Goal: Browse casually: Explore the website without a specific task or goal

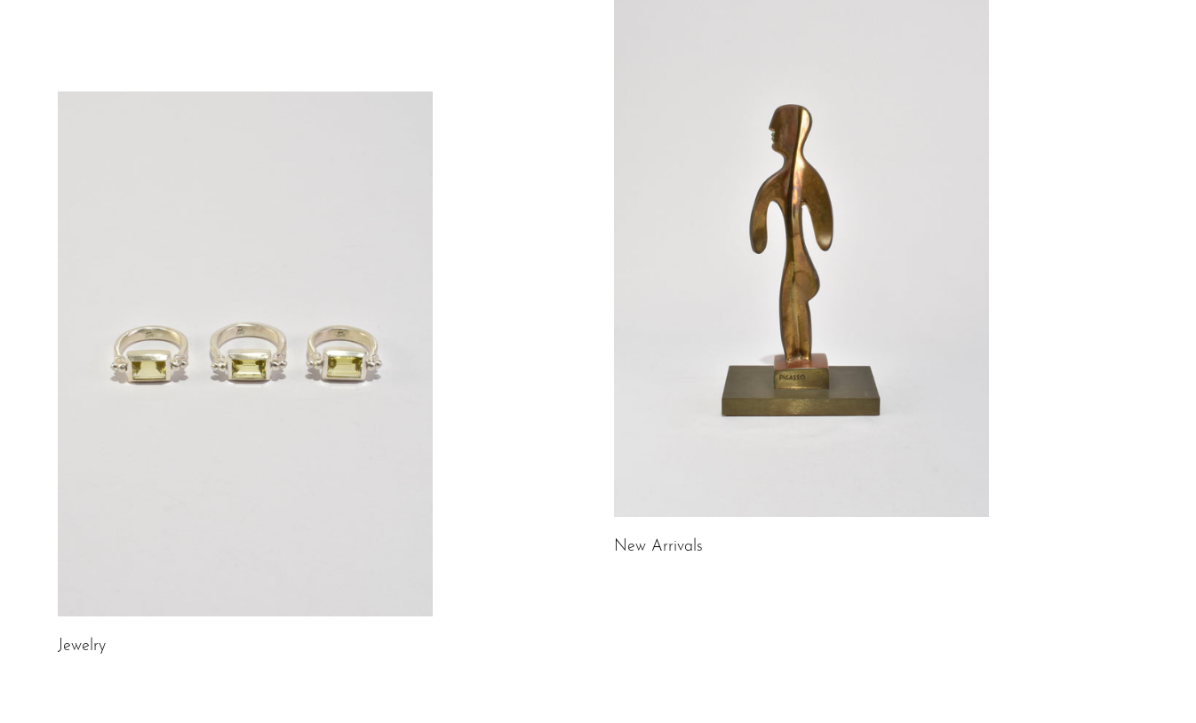
scroll to position [138, 0]
click at [946, 138] on link at bounding box center [801, 256] width 375 height 525
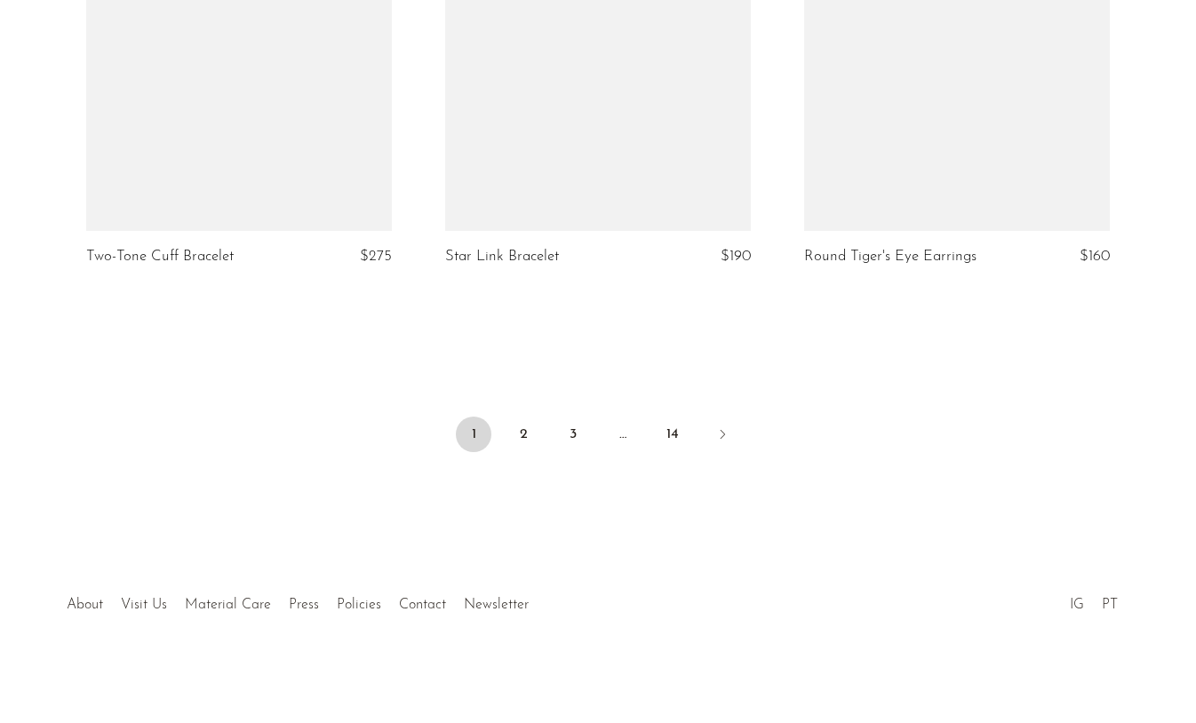
scroll to position [6029, 0]
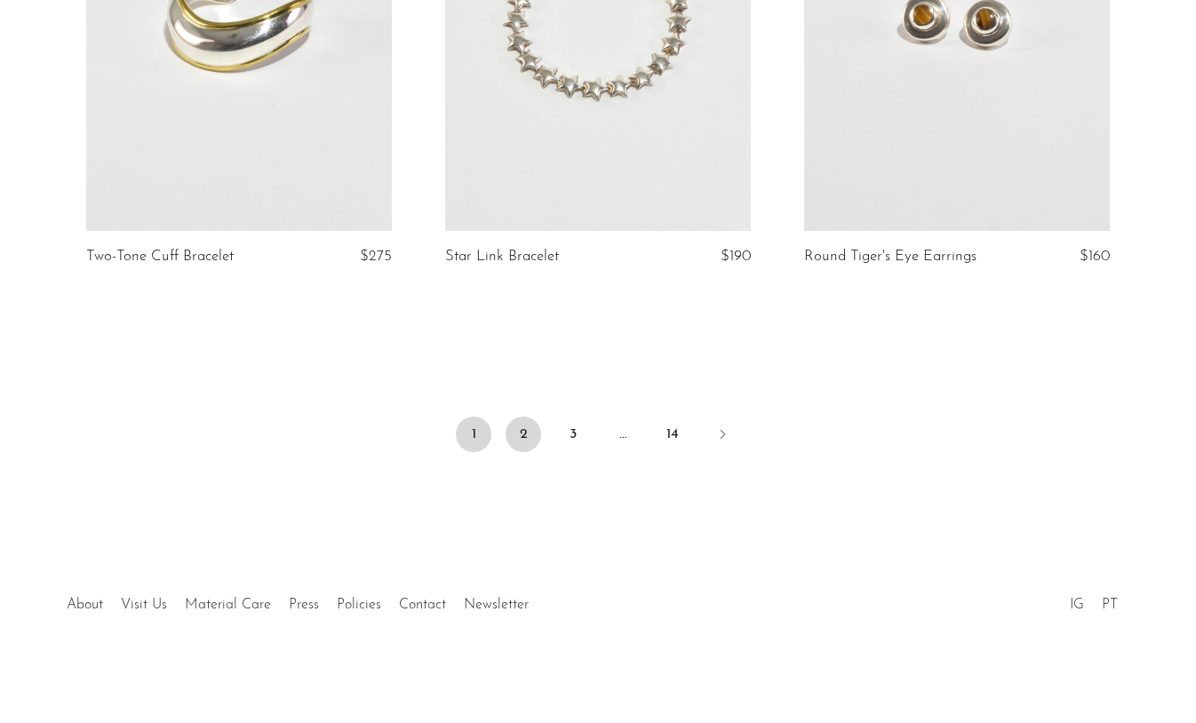
click at [531, 435] on link "2" at bounding box center [524, 435] width 36 height 36
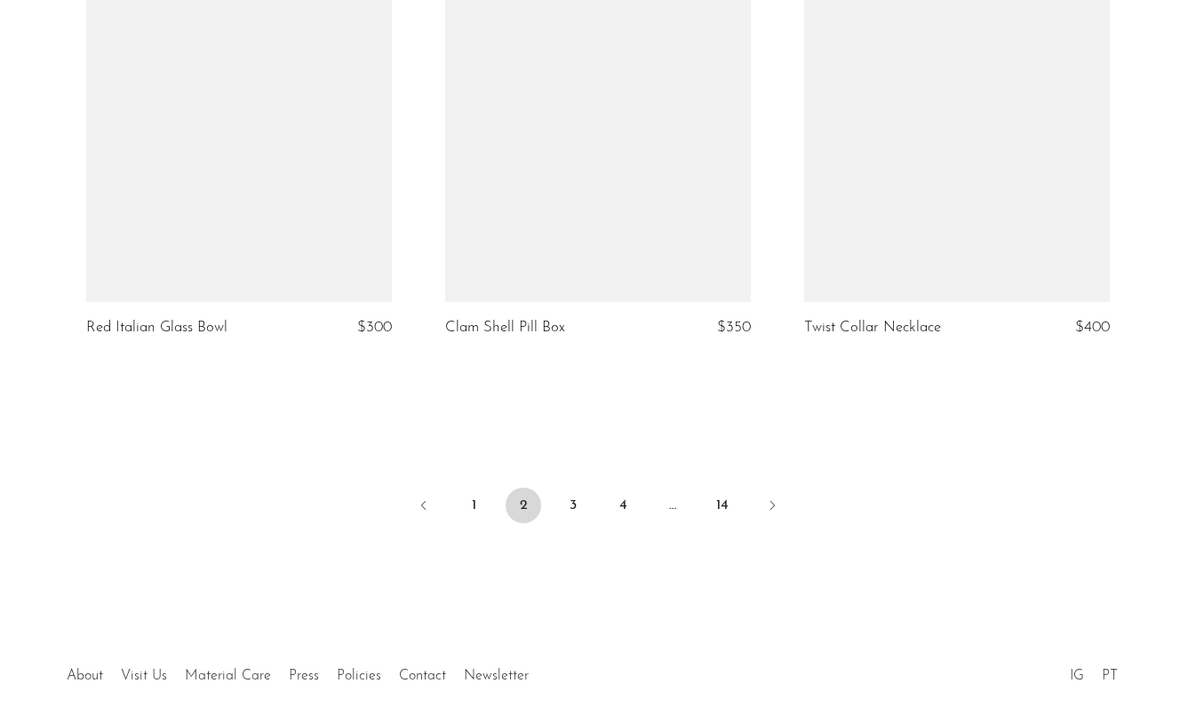
scroll to position [5918, 0]
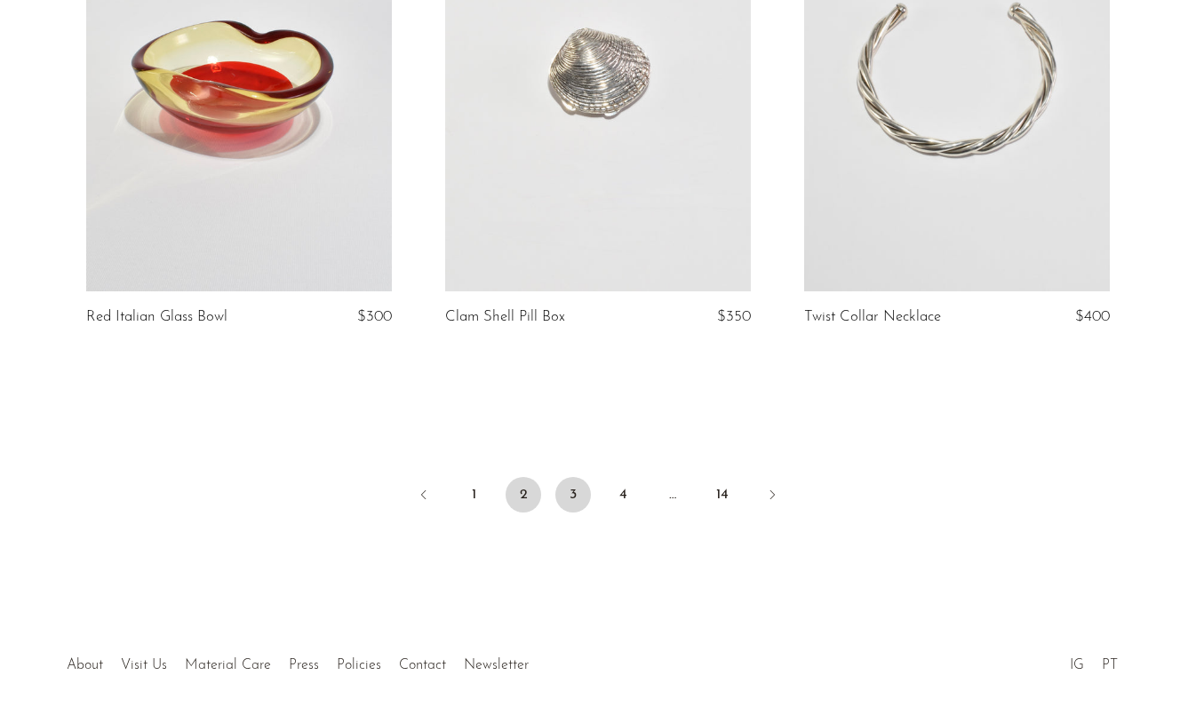
click at [579, 498] on link "3" at bounding box center [573, 495] width 36 height 36
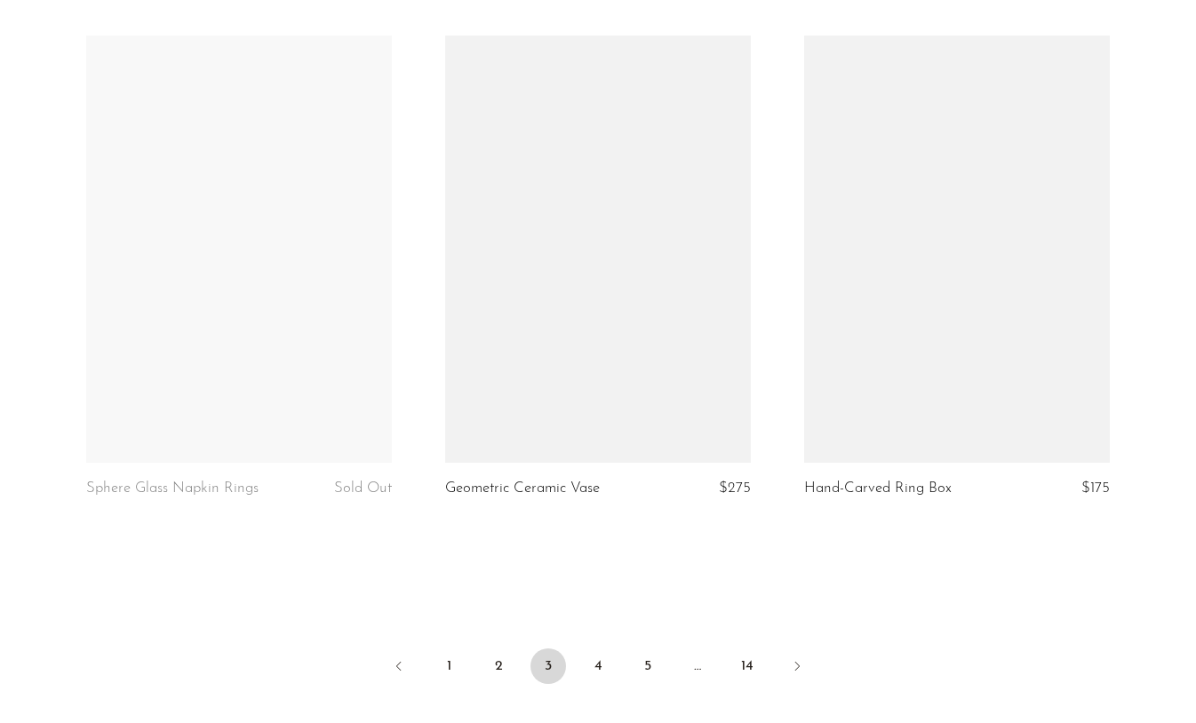
scroll to position [5751, 0]
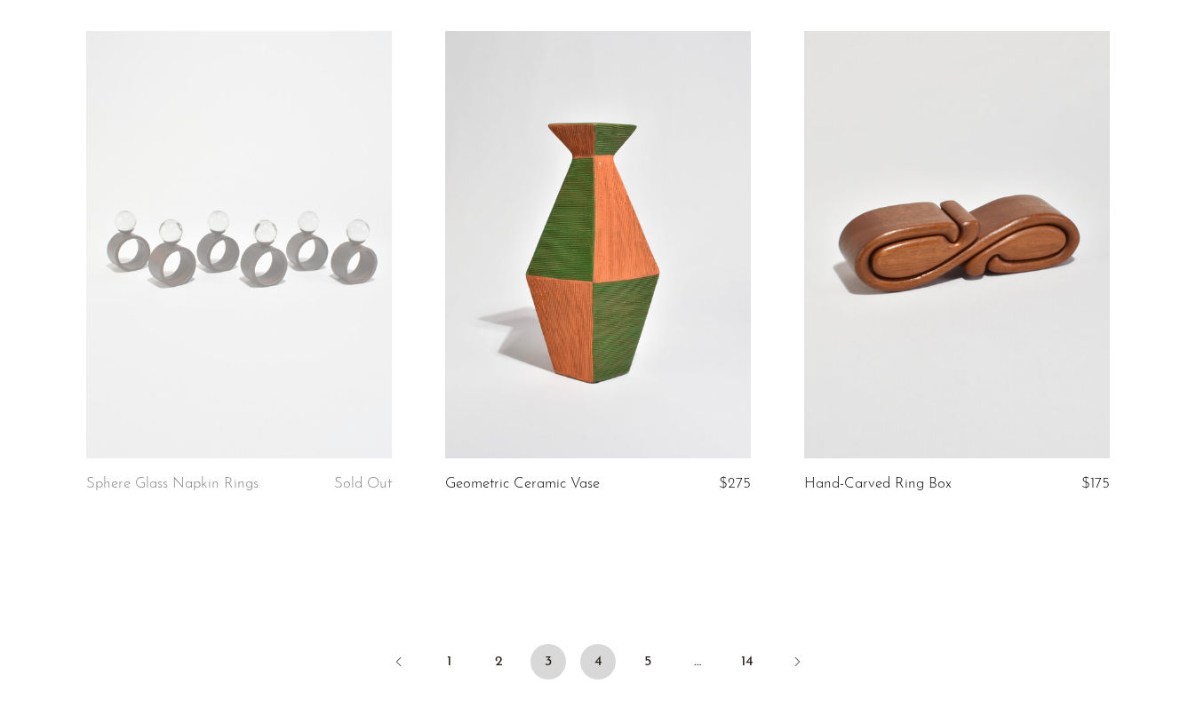
click at [597, 666] on link "4" at bounding box center [598, 662] width 36 height 36
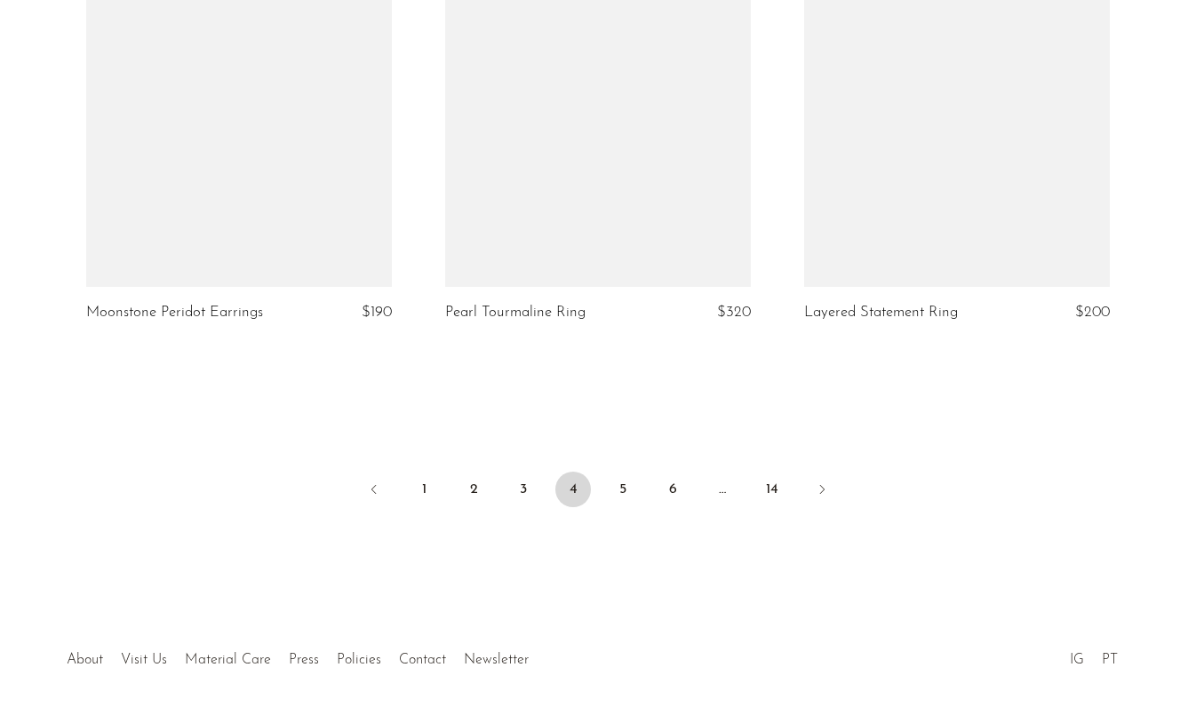
scroll to position [6012, 0]
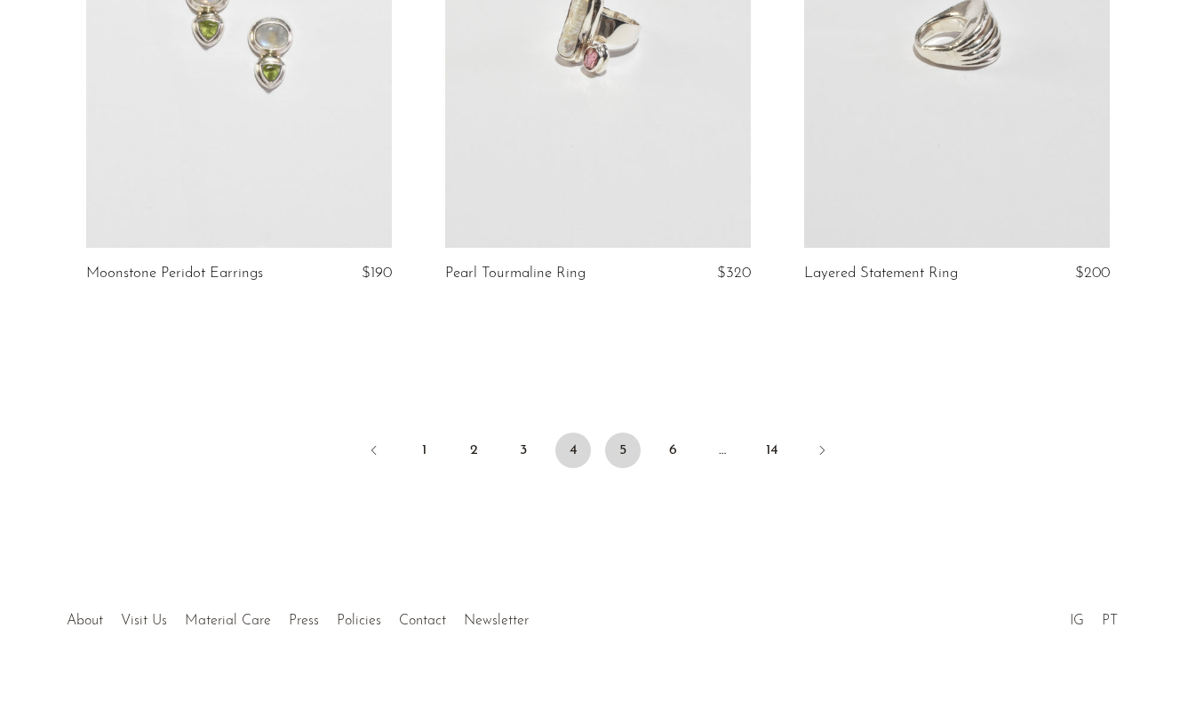
click at [619, 433] on link "5" at bounding box center [623, 451] width 36 height 36
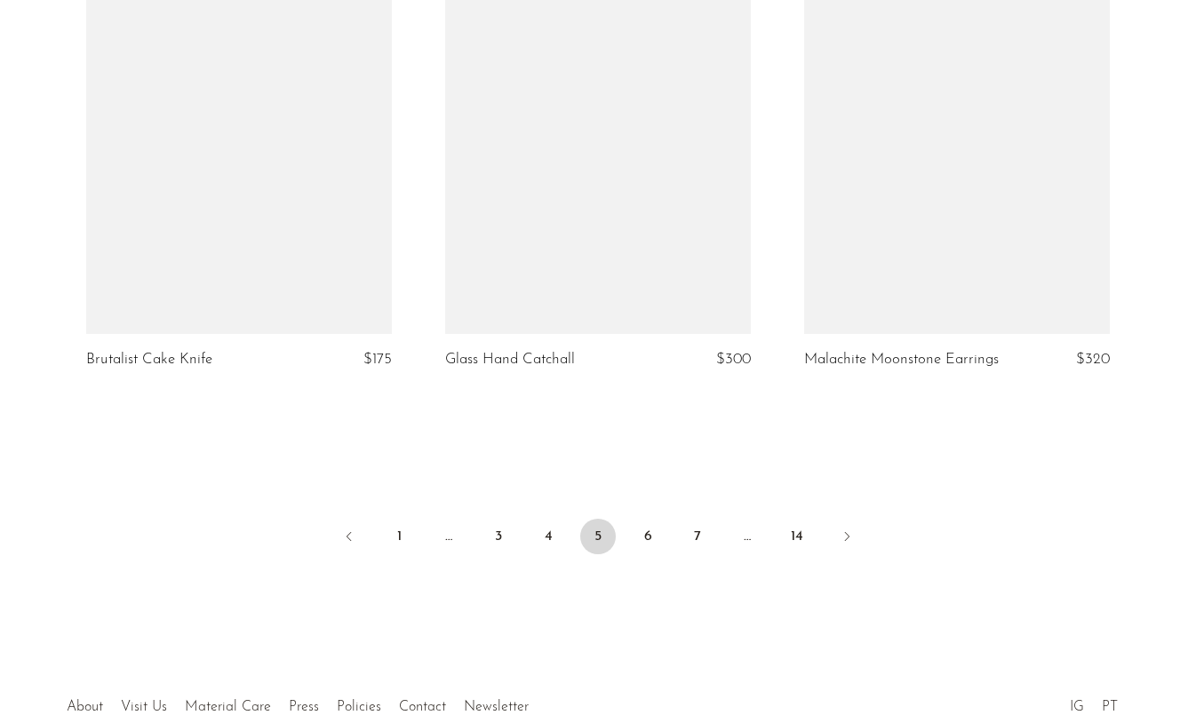
scroll to position [6012, 0]
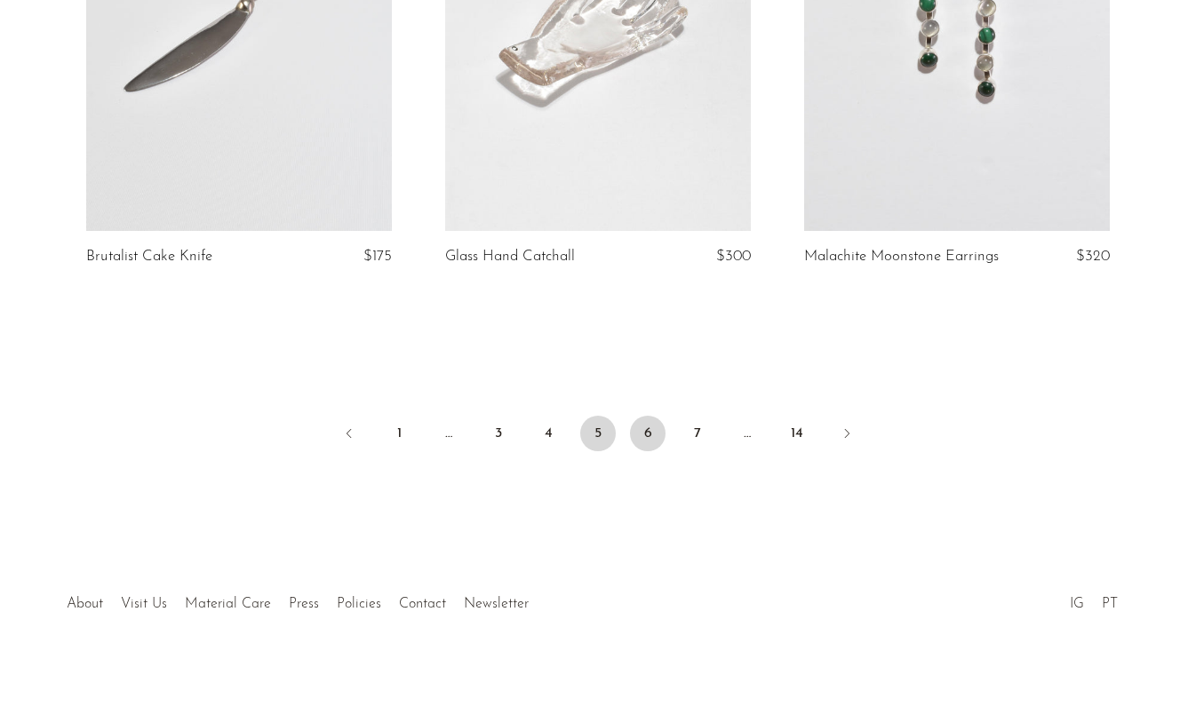
click at [643, 440] on link "6" at bounding box center [648, 434] width 36 height 36
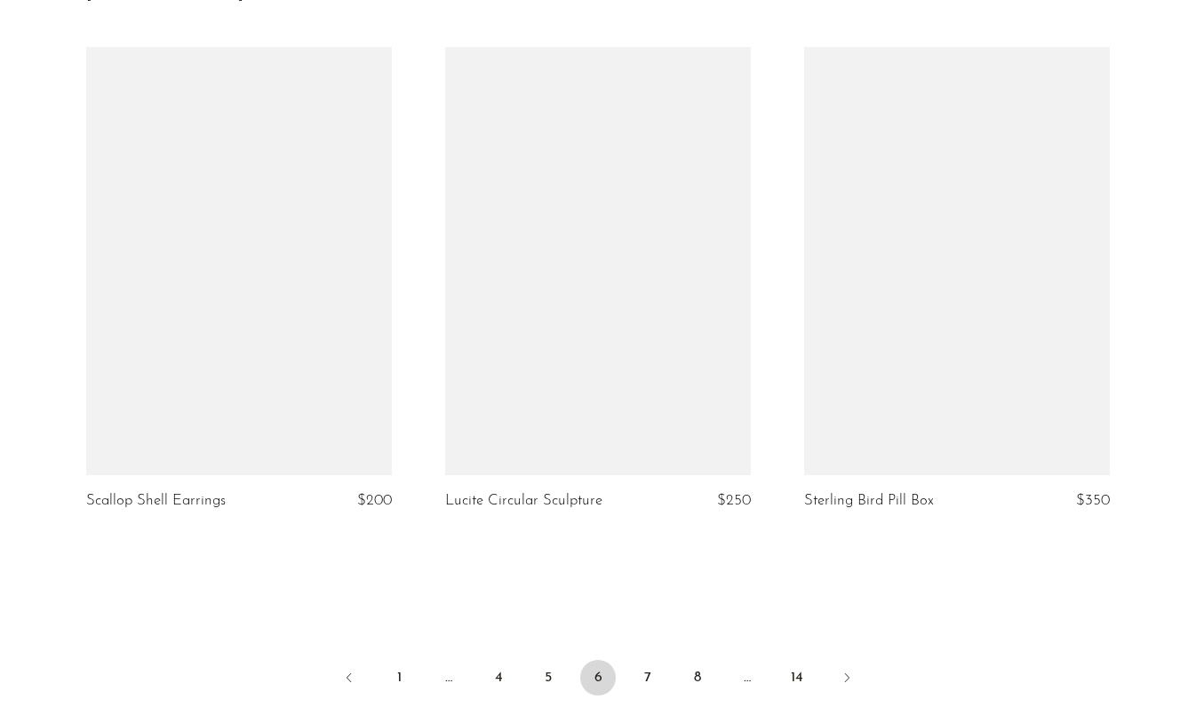
scroll to position [5816, 0]
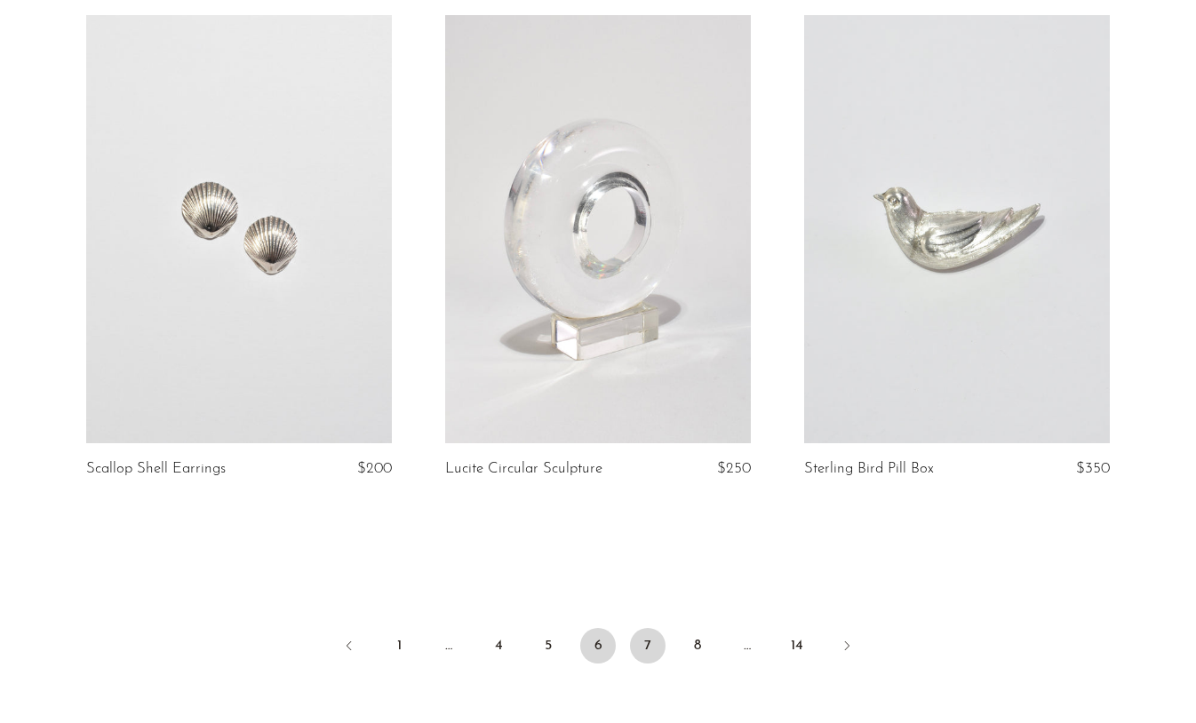
click at [651, 628] on link "7" at bounding box center [648, 646] width 36 height 36
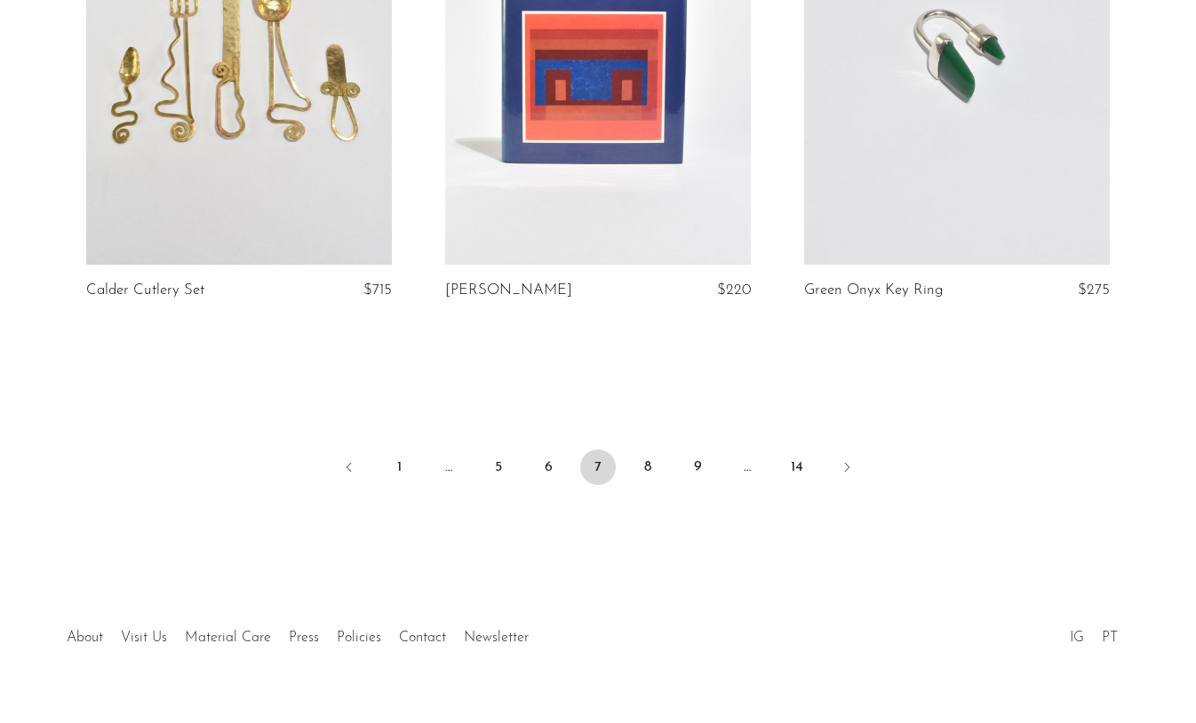
scroll to position [6012, 0]
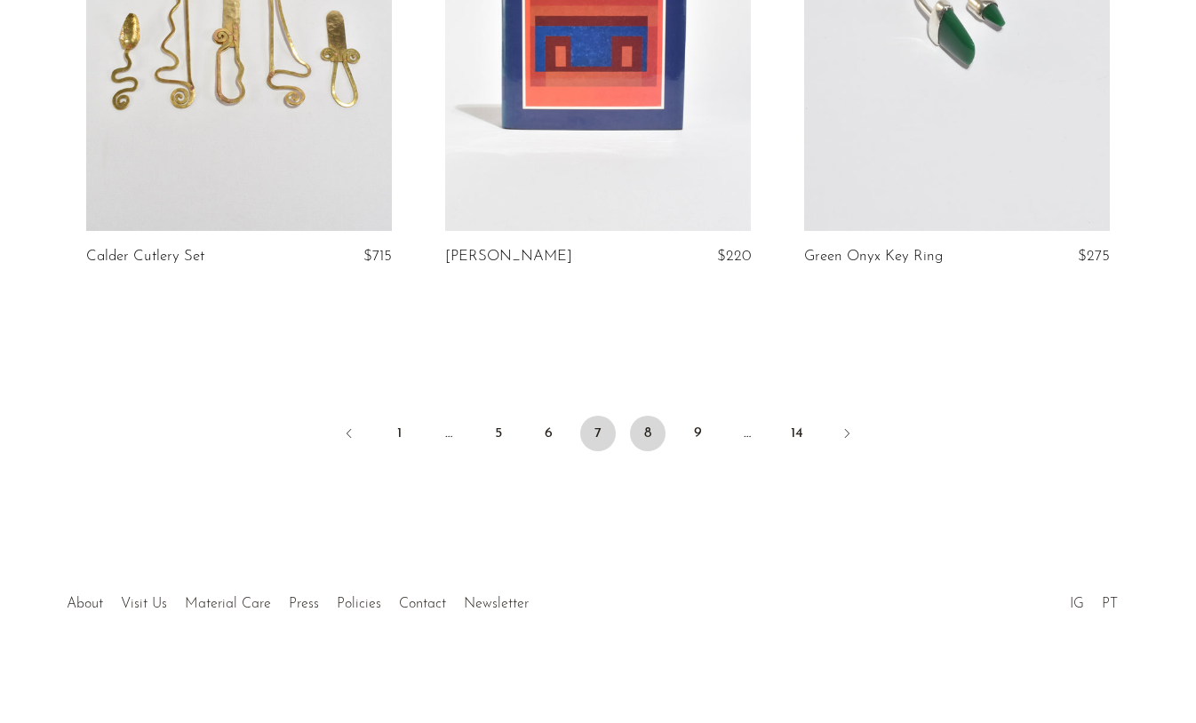
click at [647, 428] on link "8" at bounding box center [648, 434] width 36 height 36
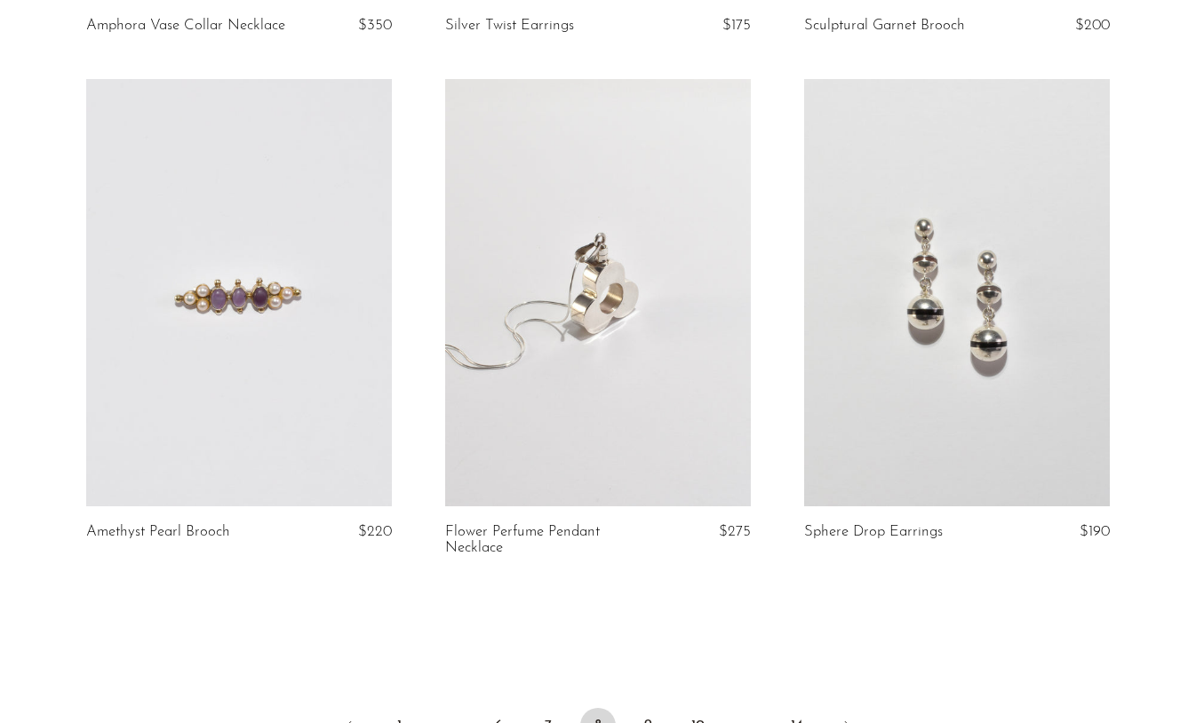
scroll to position [6012, 0]
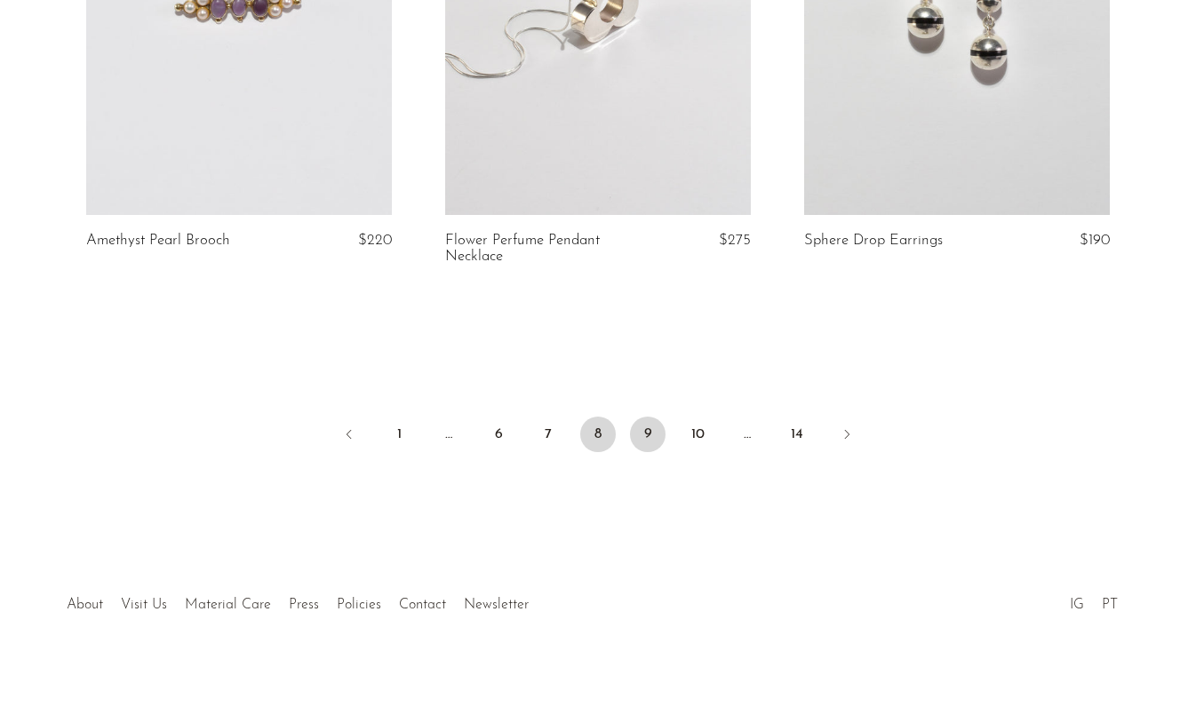
click at [648, 420] on link "9" at bounding box center [648, 435] width 36 height 36
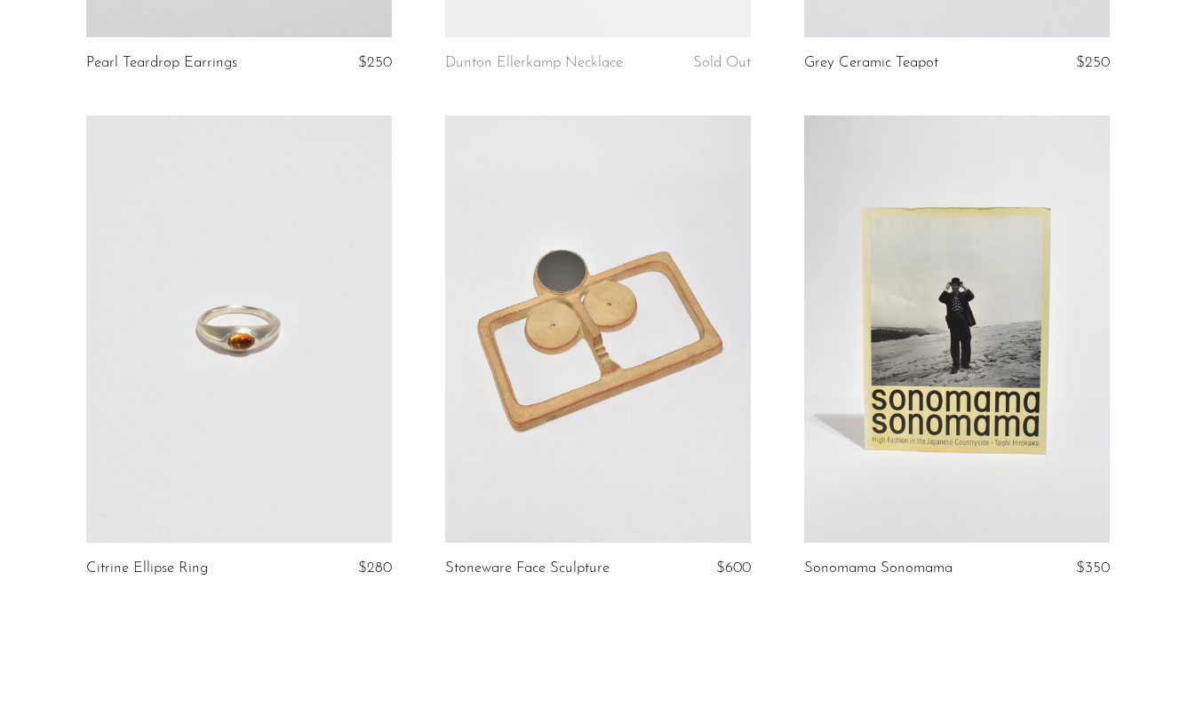
scroll to position [5963, 0]
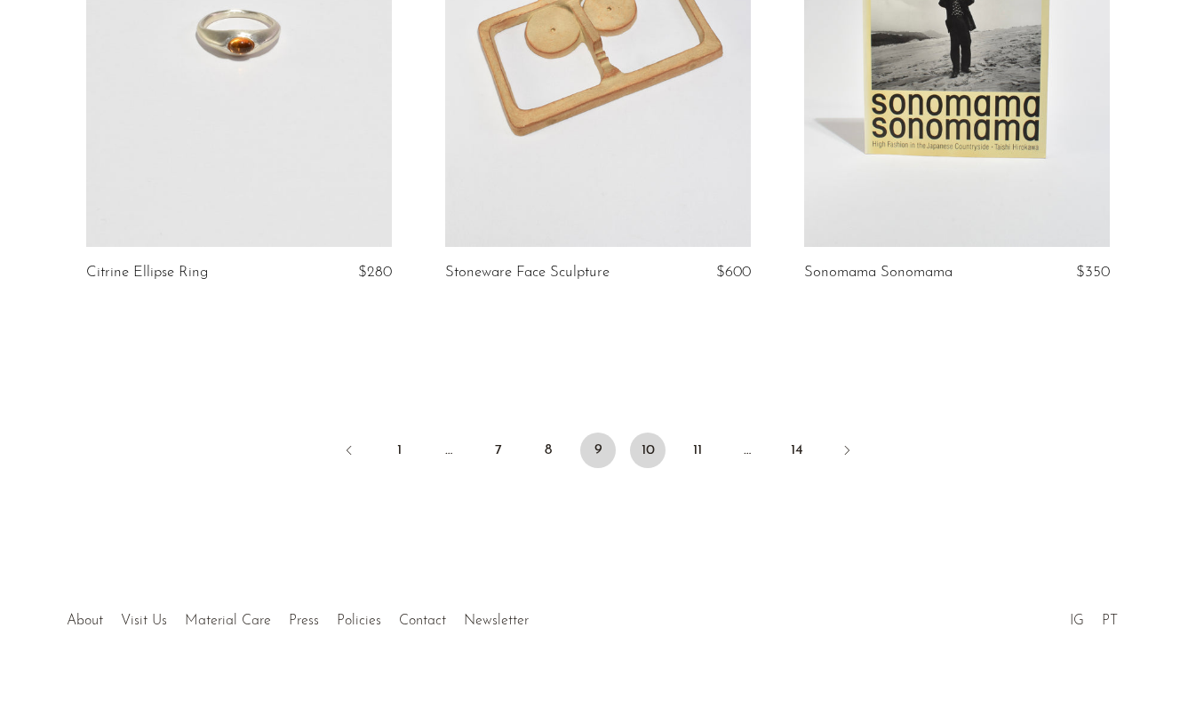
click at [648, 433] on link "10" at bounding box center [648, 451] width 36 height 36
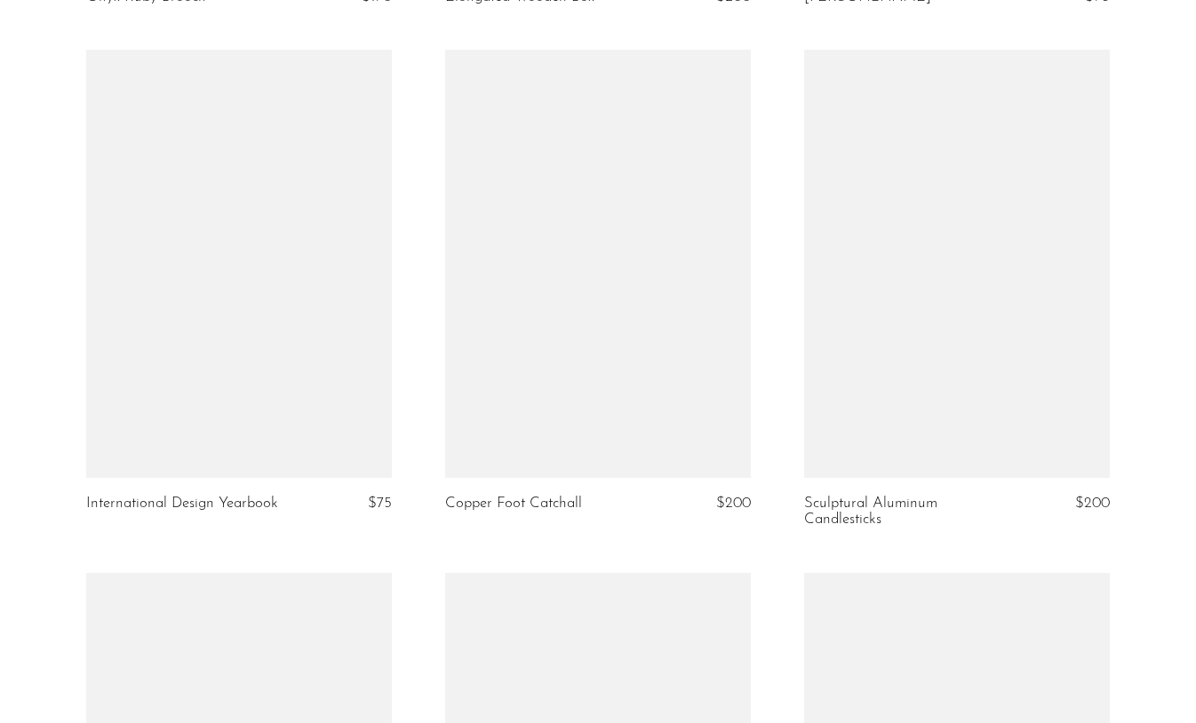
scroll to position [5946, 0]
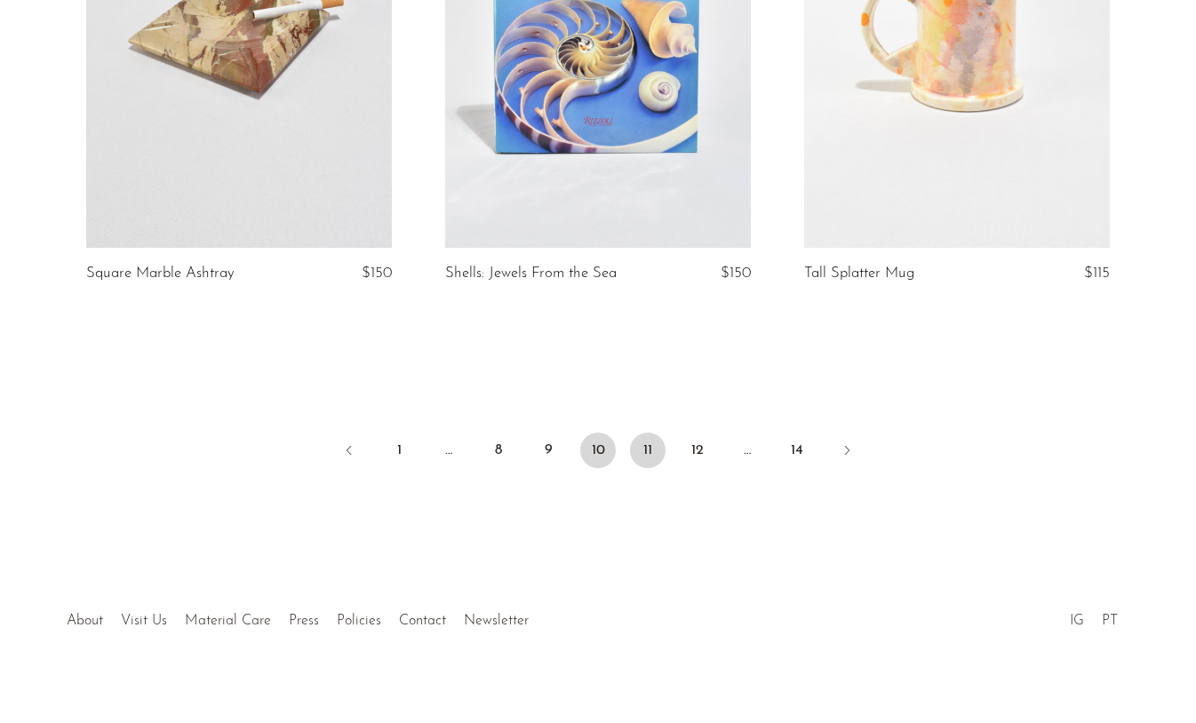
click at [640, 436] on link "11" at bounding box center [648, 451] width 36 height 36
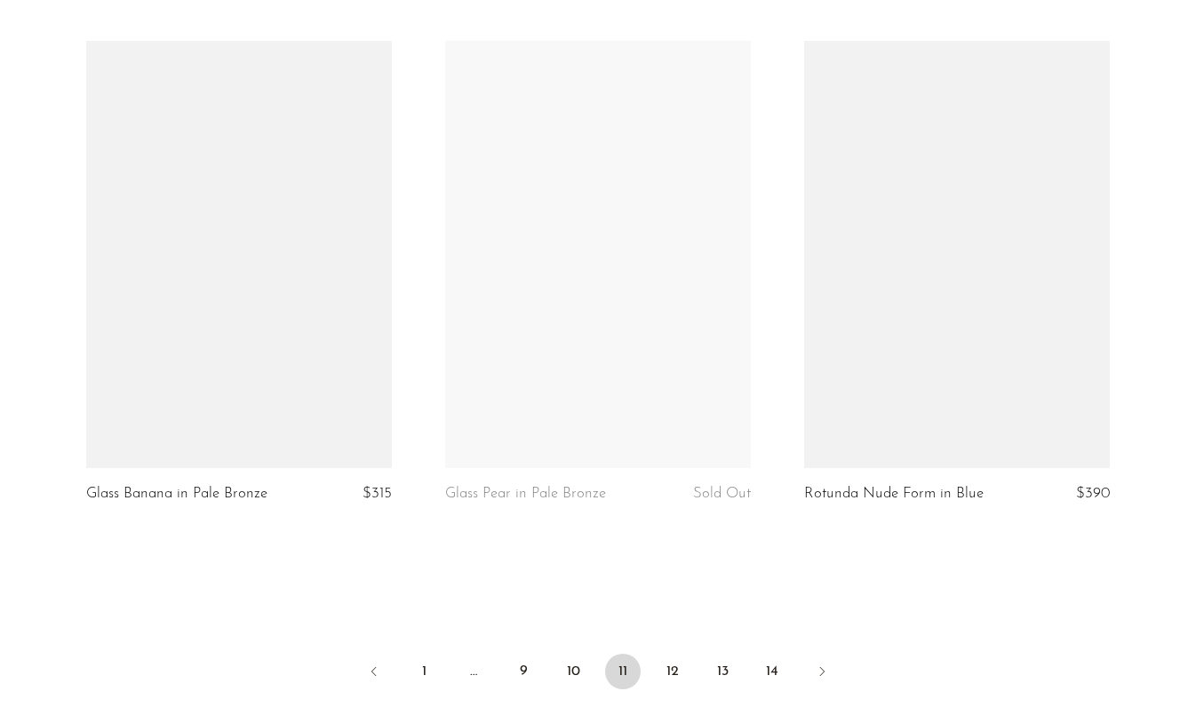
scroll to position [5946, 0]
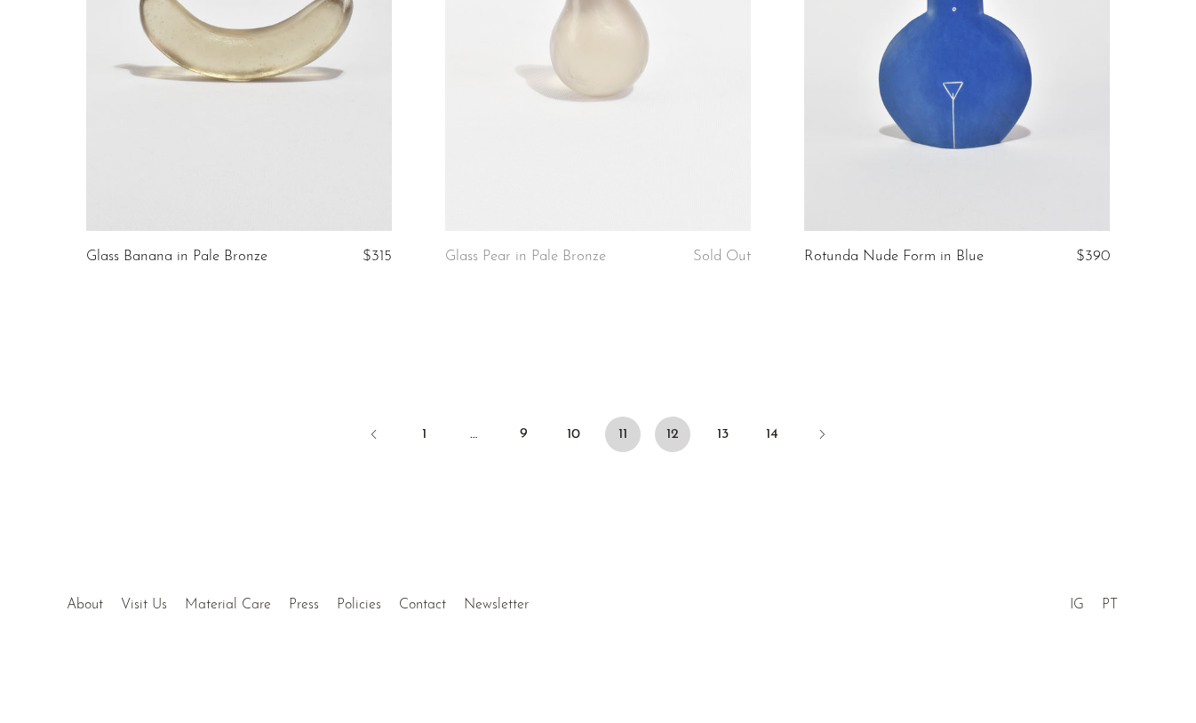
click at [676, 428] on link "12" at bounding box center [673, 435] width 36 height 36
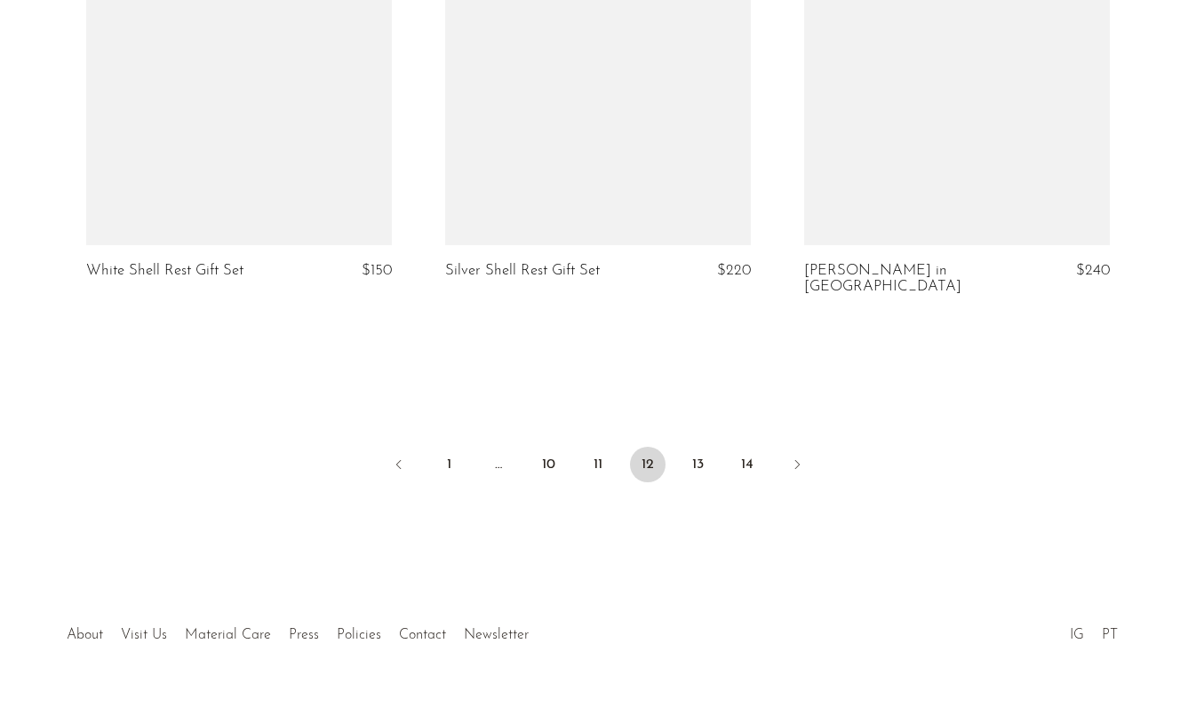
scroll to position [5996, 0]
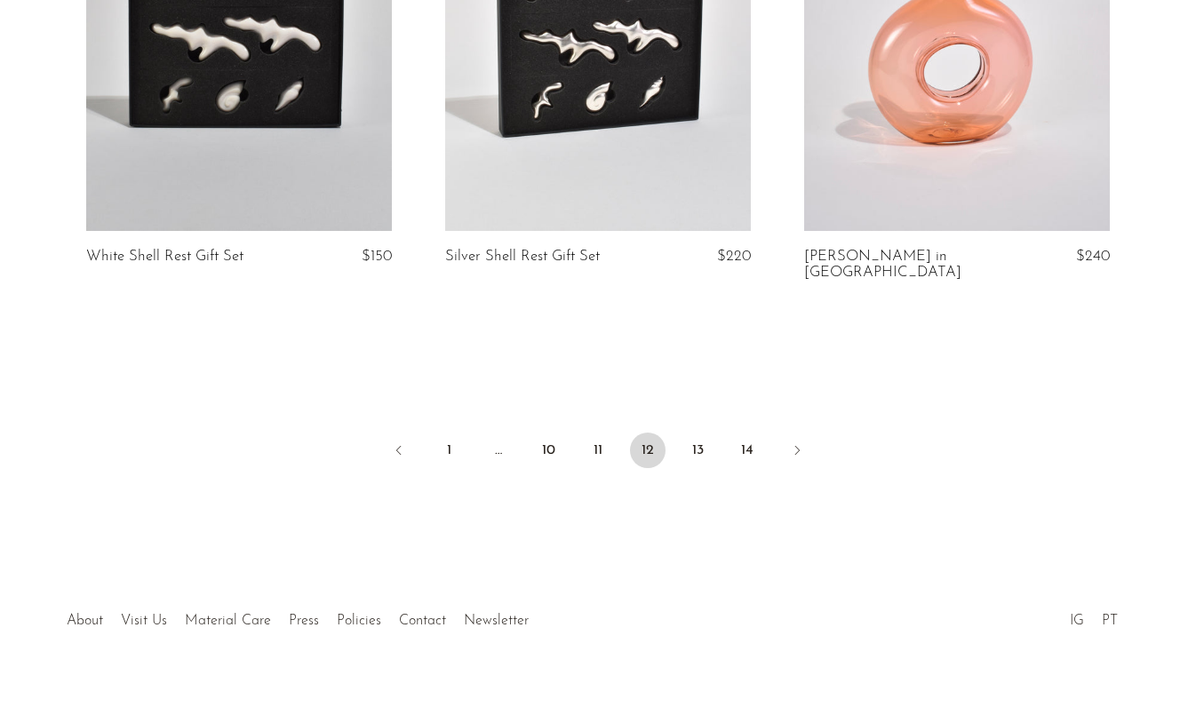
click at [676, 428] on ul "1 … 10 11 12 13 14" at bounding box center [598, 452] width 1138 height 53
click at [694, 433] on link "13" at bounding box center [698, 451] width 36 height 36
